Goal: Task Accomplishment & Management: Manage account settings

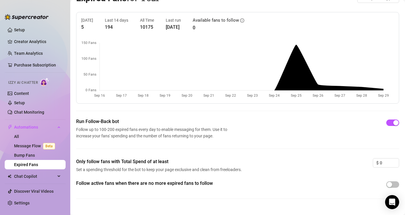
scroll to position [24, 0]
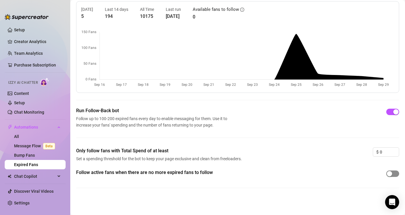
click at [386, 174] on div "button" at bounding box center [388, 173] width 5 height 5
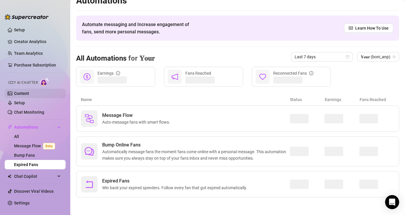
scroll to position [9, 0]
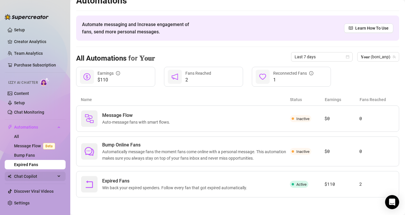
click at [34, 176] on span "Chat Copilot" at bounding box center [35, 175] width 42 height 9
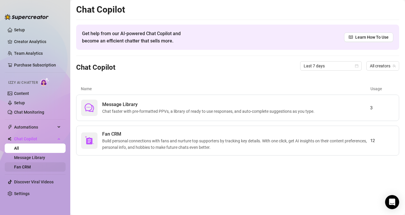
click at [31, 169] on link "Fan CRM" at bounding box center [22, 166] width 17 height 5
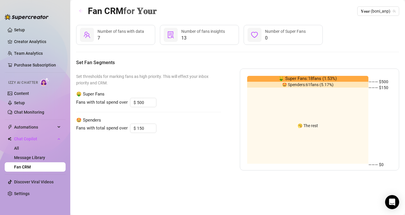
click at [82, 12] on icon "arrow-left" at bounding box center [81, 11] width 4 height 4
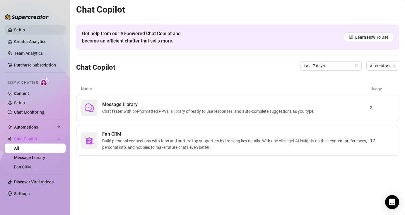
click at [25, 30] on link "Setup" at bounding box center [19, 29] width 11 height 5
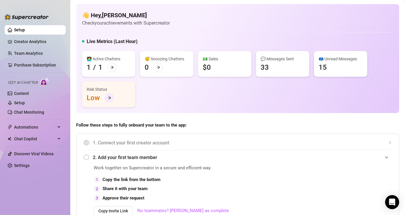
click at [106, 97] on div at bounding box center [108, 97] width 9 height 9
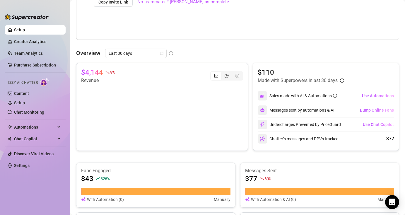
scroll to position [208, 0]
